Goal: Check status

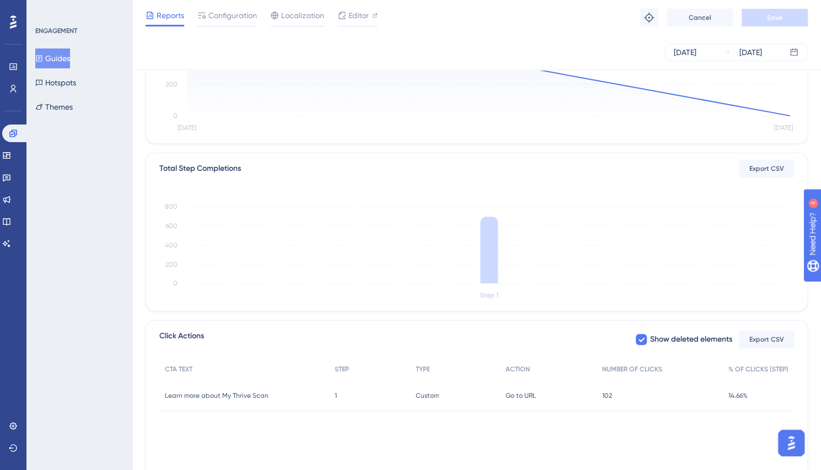
scroll to position [185, 0]
click at [9, 175] on icon at bounding box center [7, 178] width 8 height 7
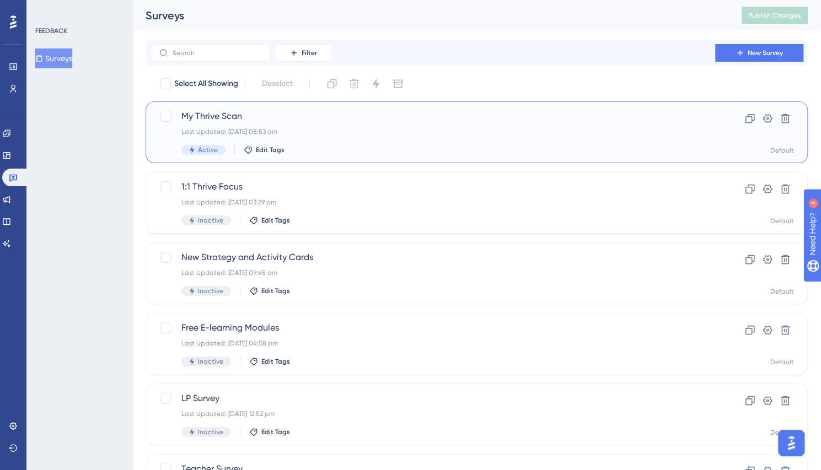
click at [203, 116] on span "My Thrive Scan" at bounding box center [432, 116] width 502 height 13
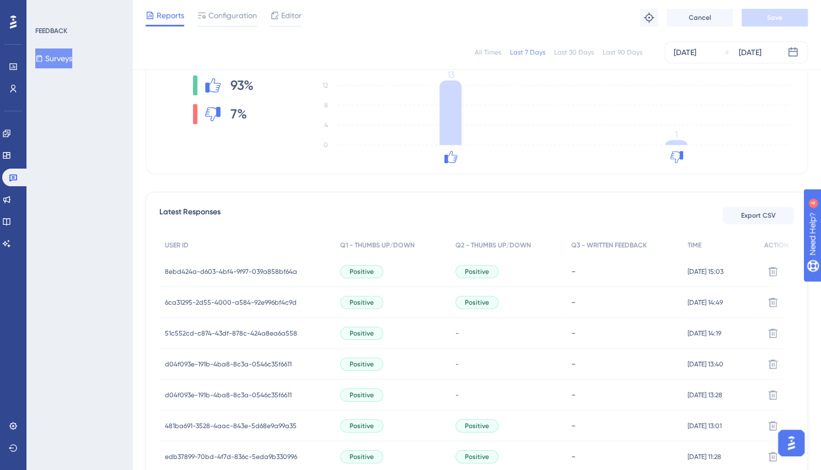
scroll to position [344, 0]
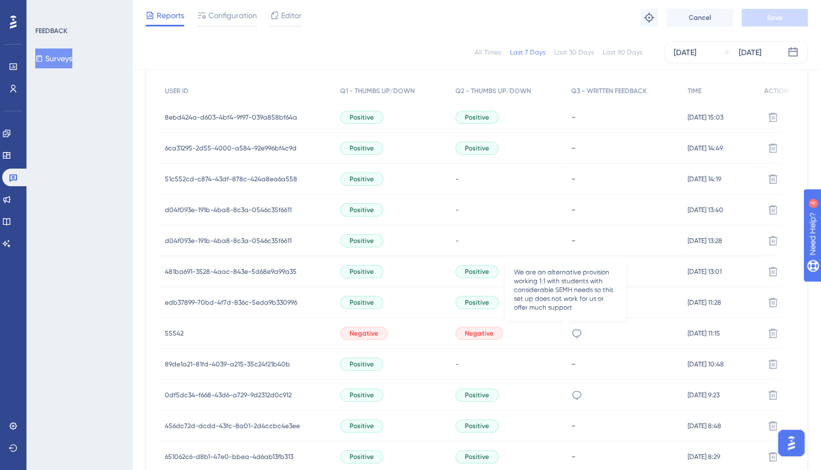
click at [571, 331] on icon at bounding box center [576, 333] width 11 height 11
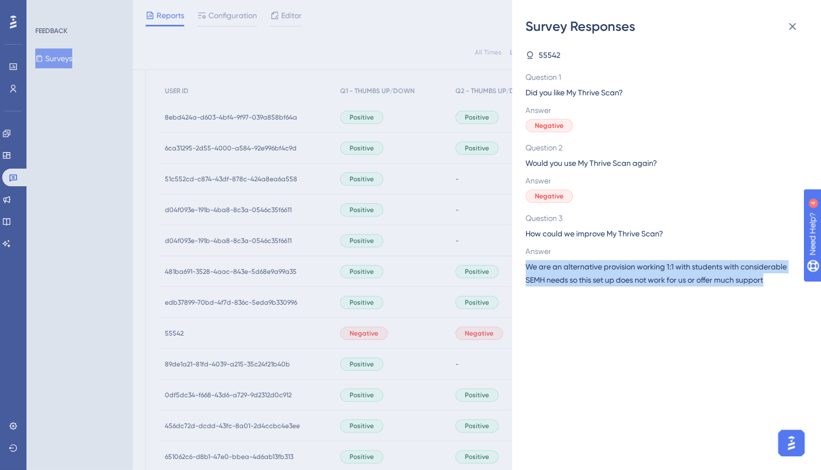
drag, startPoint x: 771, startPoint y: 278, endPoint x: 525, endPoint y: 271, distance: 246.0
click at [525, 271] on span "We are an alternative provision working 1:1 with students with considerable SEM…" at bounding box center [661, 273] width 273 height 26
copy span "We are an alternative provision working 1:1 with students with considerable SEM…"
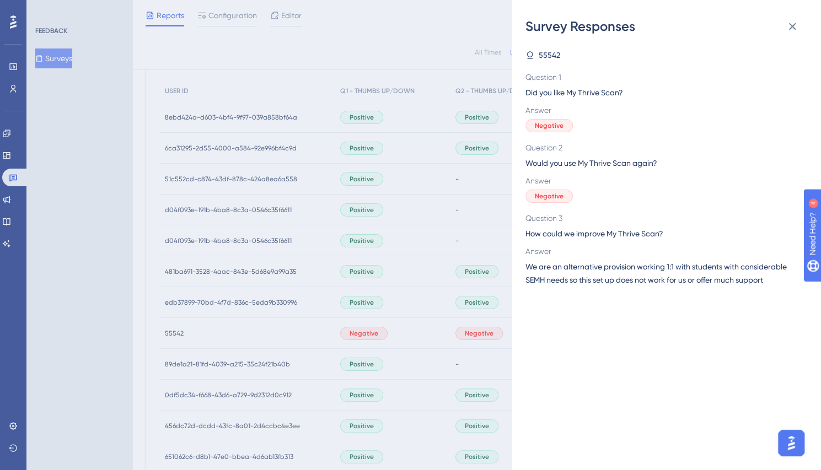
click at [470, 304] on div "Survey Responses 55542 Question 1 Did you like My Thrive Scan? Answer Negative …" at bounding box center [410, 235] width 821 height 470
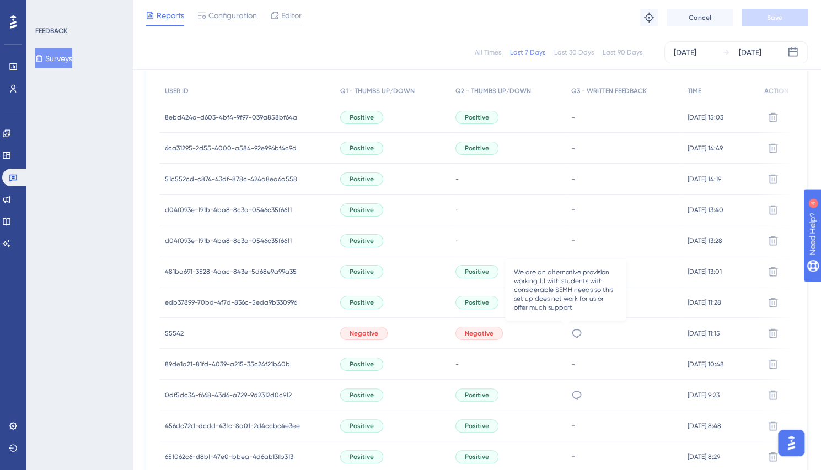
click at [572, 334] on icon at bounding box center [576, 333] width 9 height 9
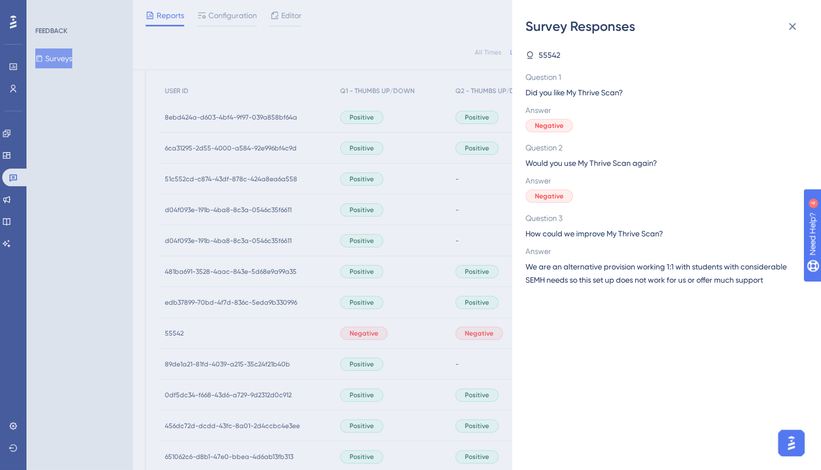
click at [467, 329] on div "Survey Responses 55542 Question 1 Did you like My Thrive Scan? Answer Negative …" at bounding box center [410, 235] width 821 height 470
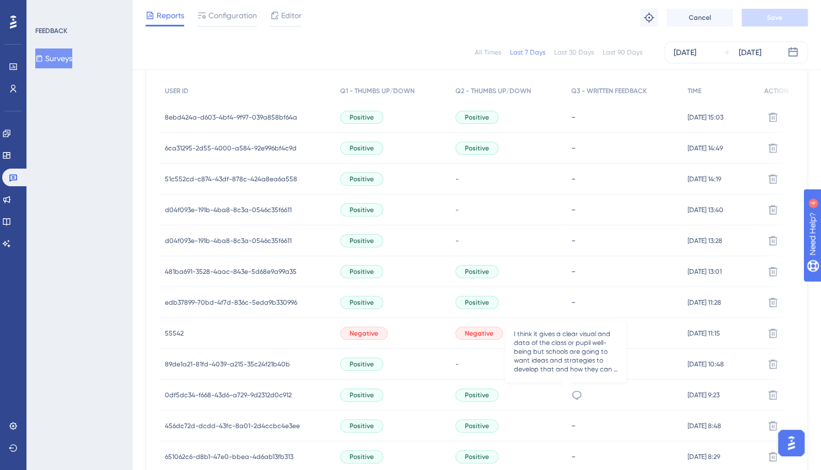
click at [571, 393] on icon at bounding box center [576, 395] width 11 height 11
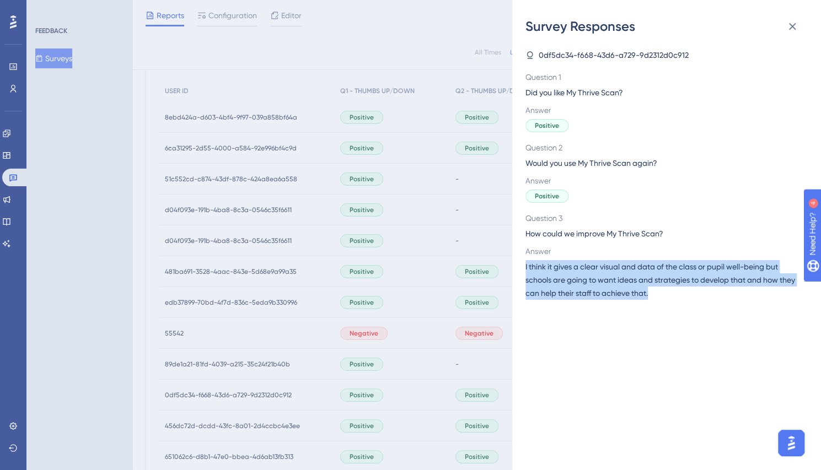
drag, startPoint x: 686, startPoint y: 294, endPoint x: 523, endPoint y: 267, distance: 164.9
click at [523, 267] on div "Survey Responses 0df5dc34-f668-43d6-a729-9d2312d0c912 Question 1 Did you like M…" at bounding box center [666, 235] width 309 height 470
copy span "I think it gives a clear visual and data of the class or pupil well-being but s…"
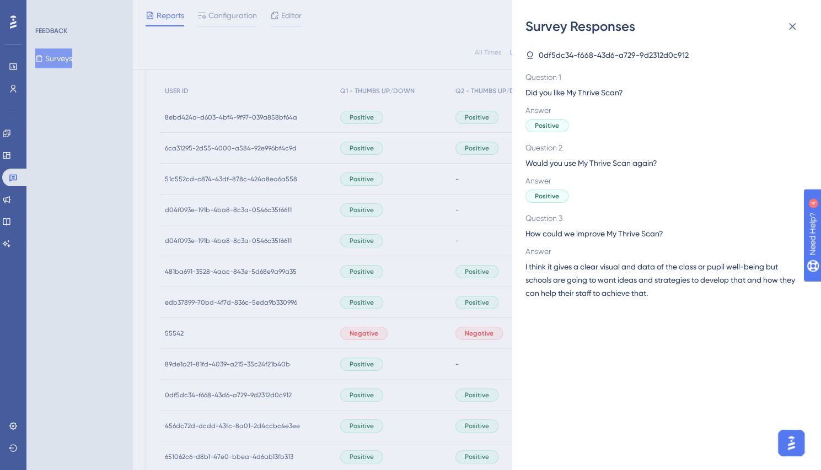
click at [116, 114] on div "Survey Responses 0df5dc34-f668-43d6-a729-9d2312d0c912 Question 1 Did you like M…" at bounding box center [410, 235] width 821 height 470
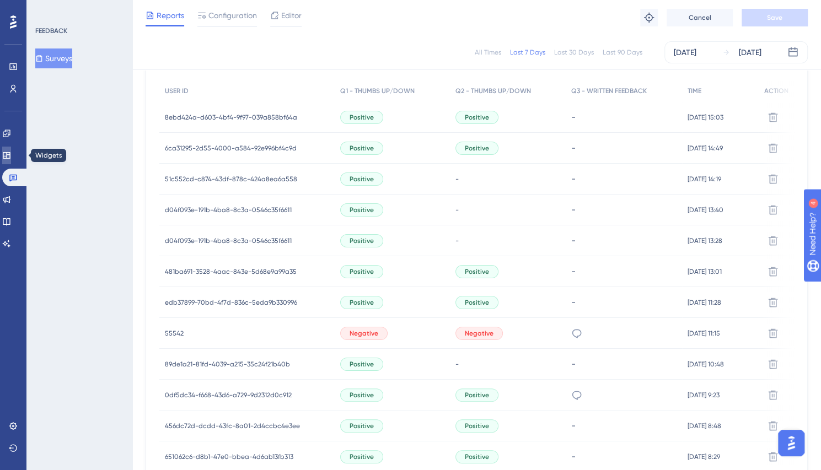
click at [11, 152] on icon at bounding box center [6, 155] width 9 height 9
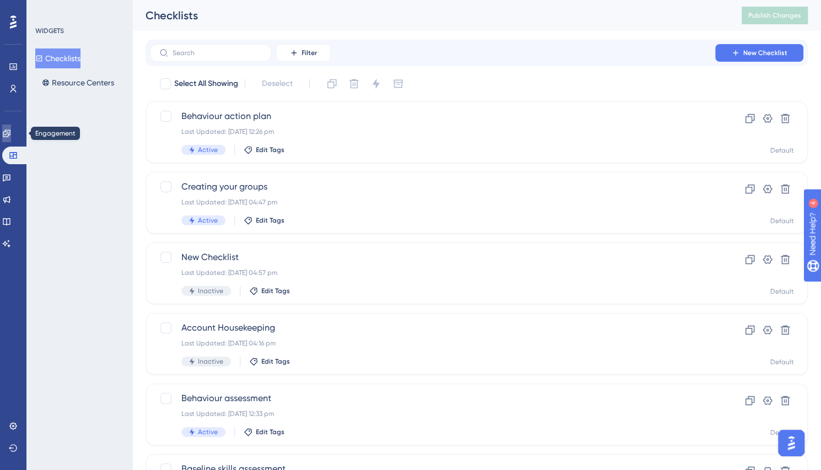
click at [4, 130] on link at bounding box center [6, 134] width 9 height 18
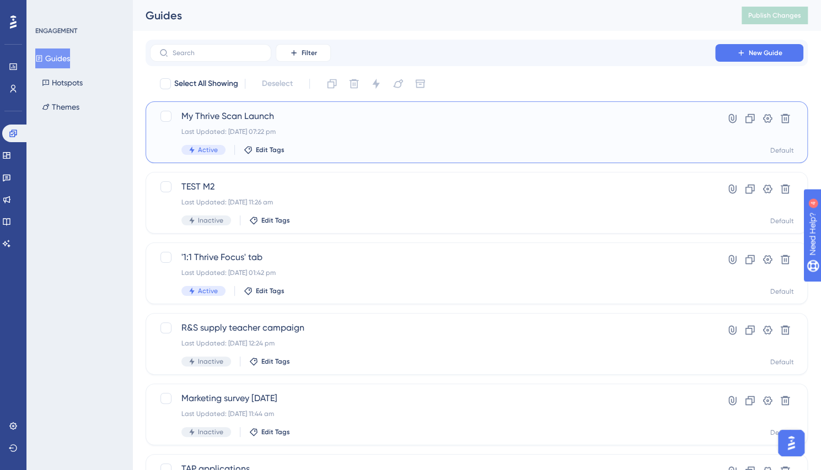
click at [226, 124] on div "My Thrive Scan Launch Last Updated: [DATE] 07:22 pm Active Edit Tags" at bounding box center [432, 132] width 502 height 45
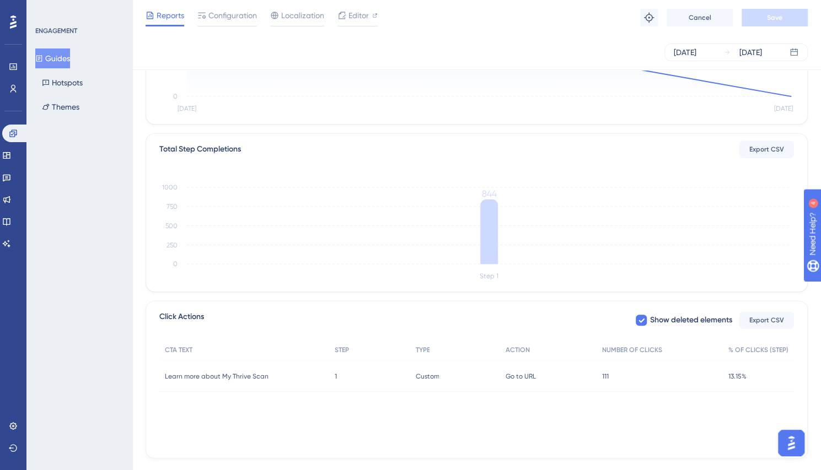
scroll to position [205, 0]
click at [11, 195] on icon at bounding box center [6, 199] width 9 height 9
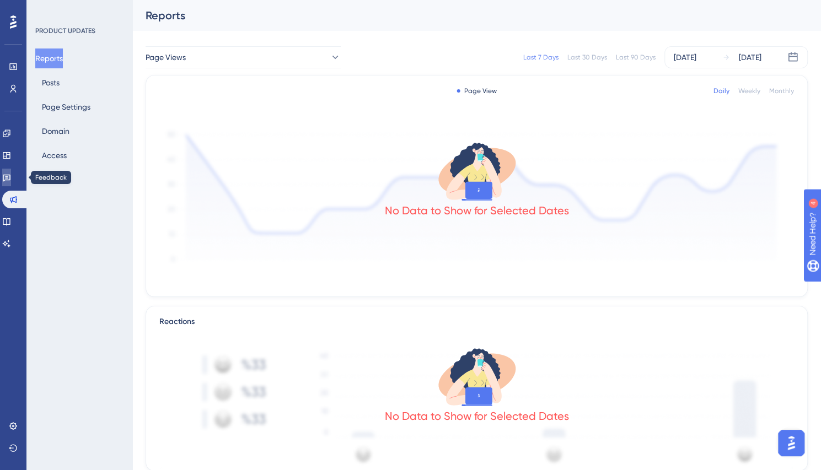
click at [8, 176] on link at bounding box center [6, 178] width 9 height 18
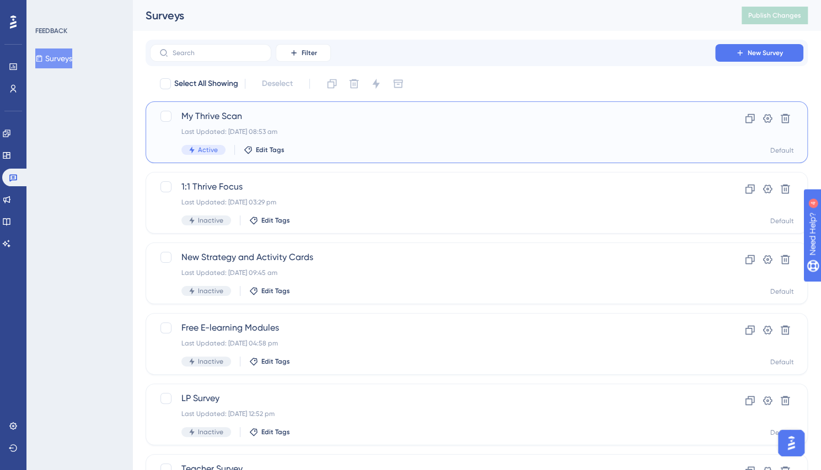
click at [210, 120] on span "My Thrive Scan" at bounding box center [432, 116] width 502 height 13
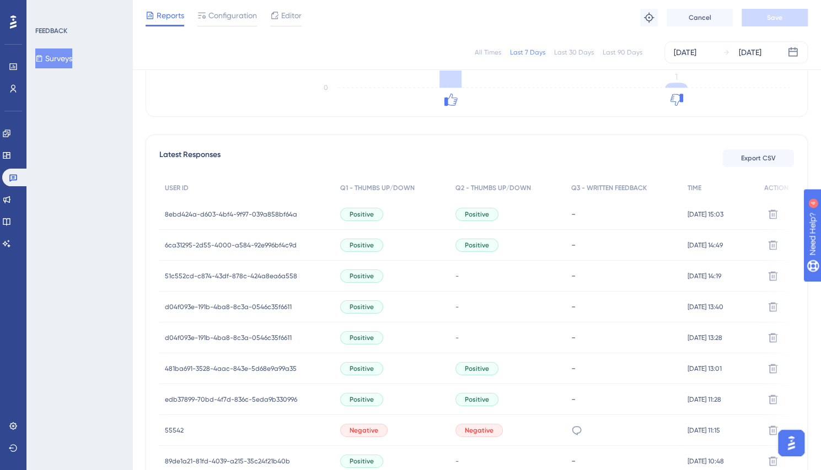
scroll to position [246, 0]
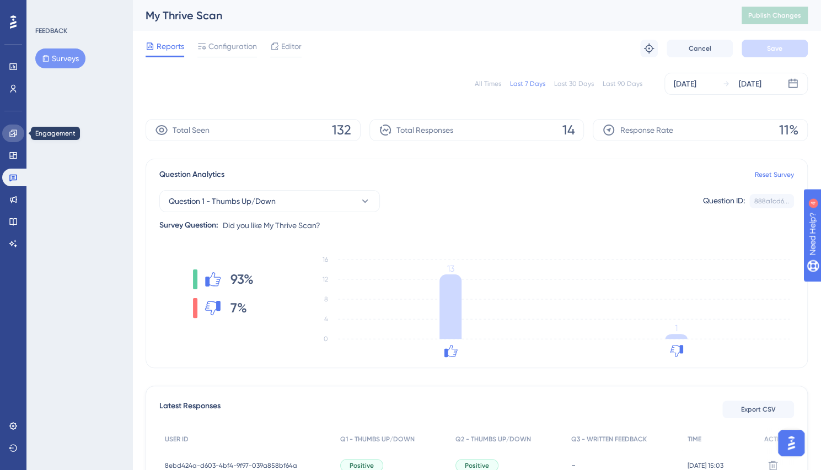
click at [13, 132] on icon at bounding box center [13, 133] width 9 height 9
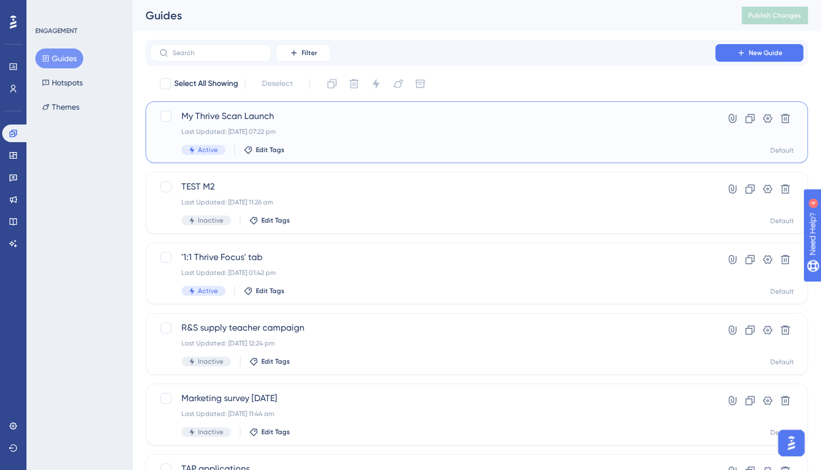
click at [253, 123] on div "My Thrive Scan Launch Last Updated: [DATE] 07:22 pm Active Edit Tags" at bounding box center [432, 132] width 502 height 45
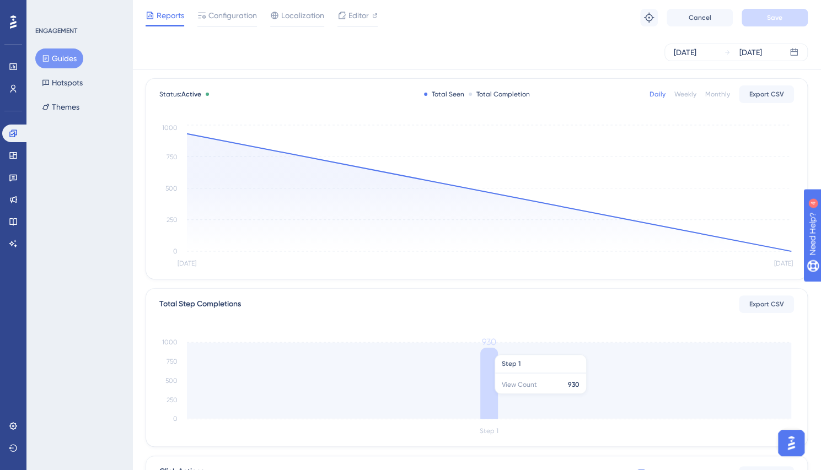
scroll to position [50, 0]
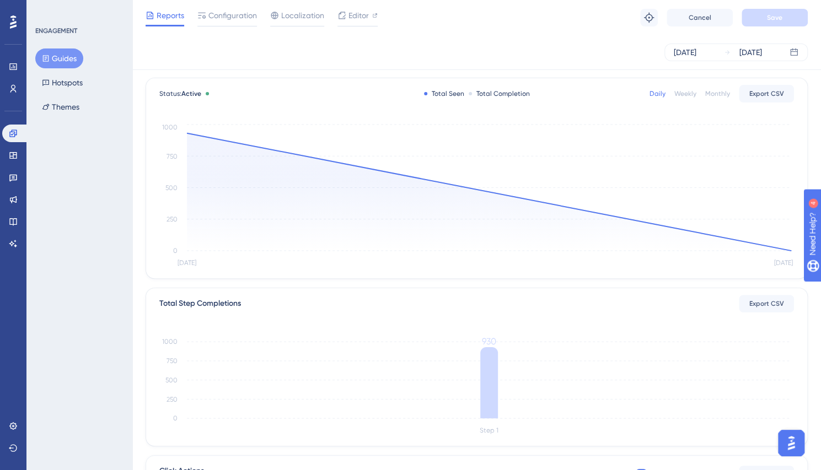
click at [449, 255] on icon "[DATE] [DATE] 0 250 500 750 1000" at bounding box center [476, 196] width 635 height 148
